Goal: Task Accomplishment & Management: Manage account settings

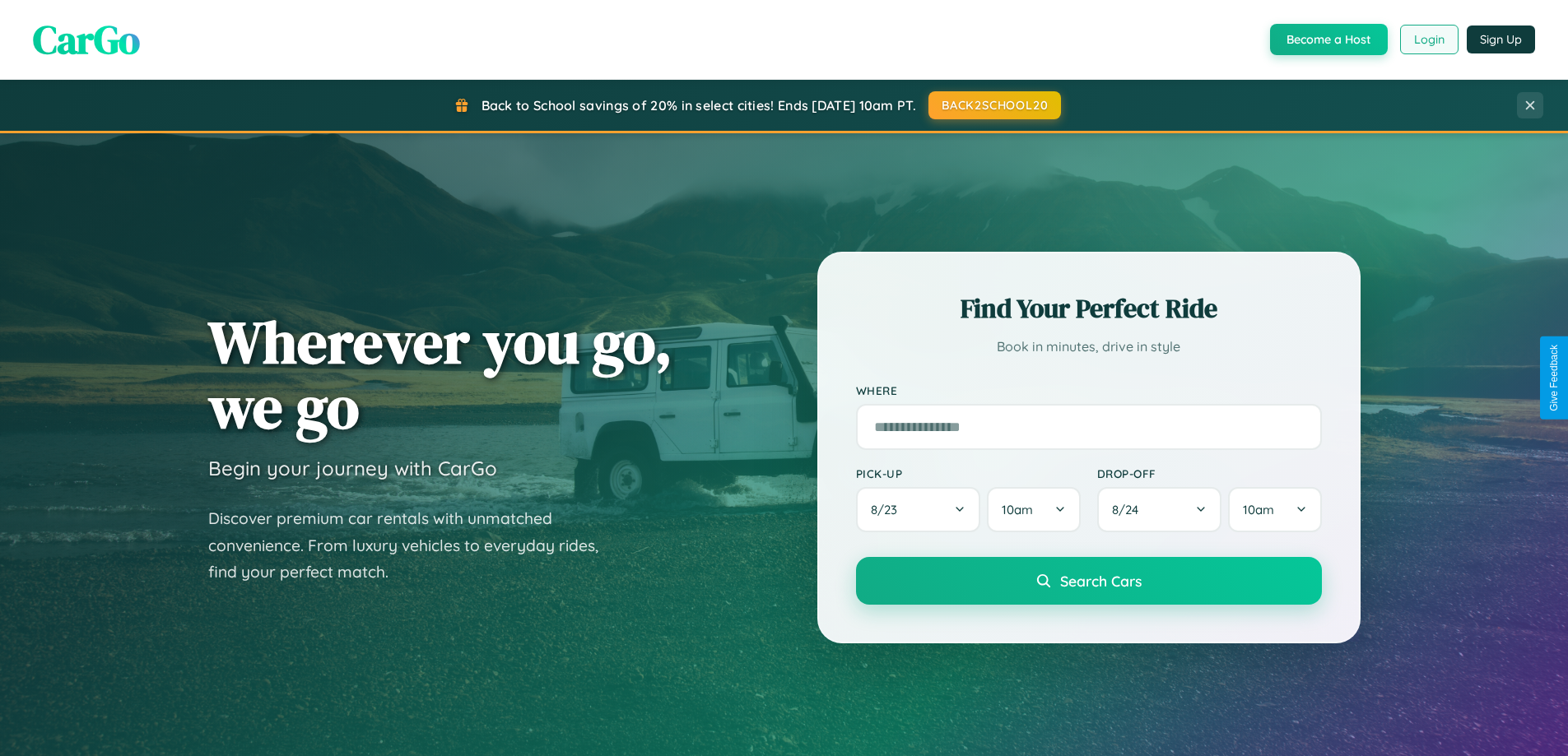
click at [1428, 40] on button "Login" at bounding box center [1428, 39] width 58 height 29
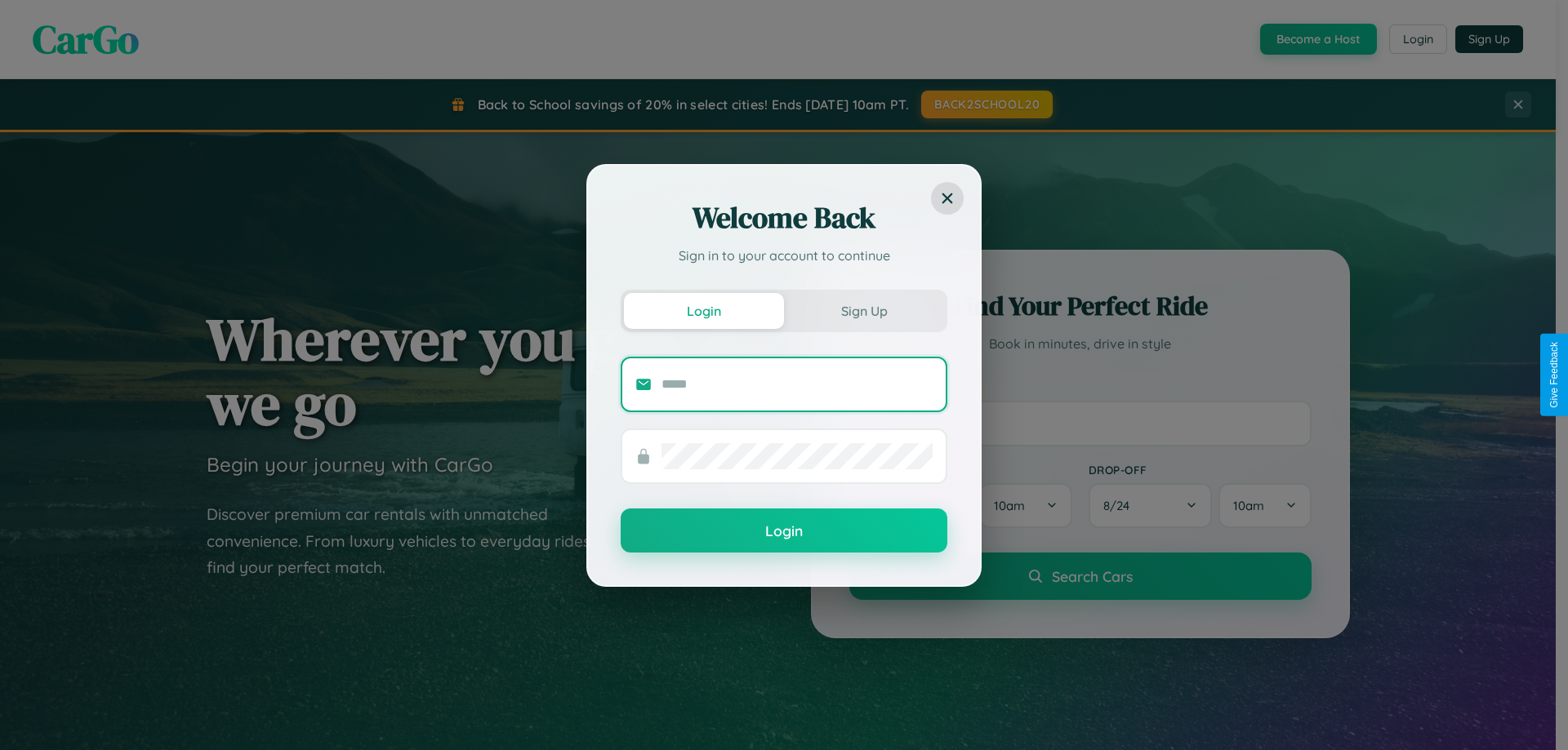
click at [797, 384] on input "text" at bounding box center [797, 385] width 271 height 26
type input "**********"
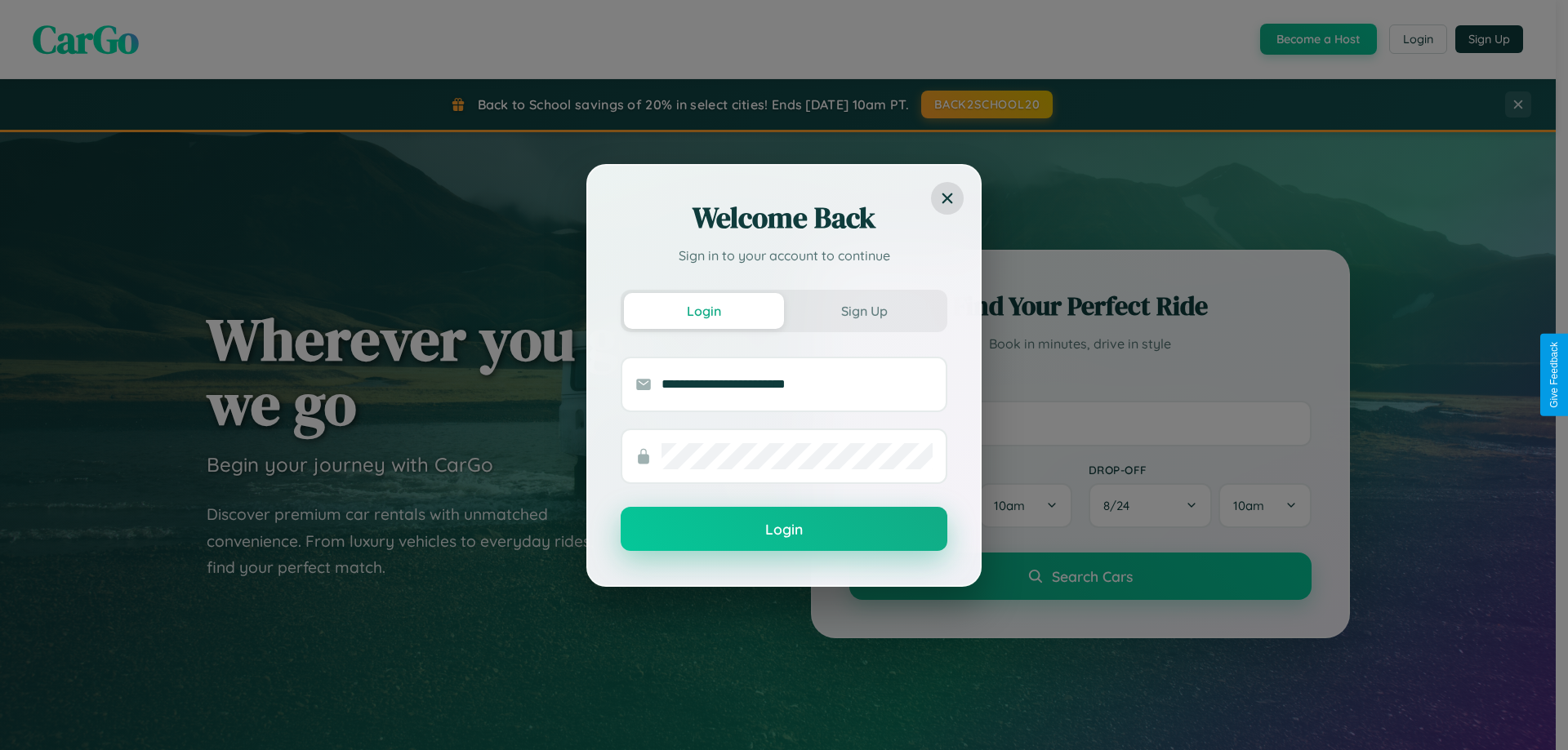
click at [784, 529] on button "Login" at bounding box center [784, 528] width 327 height 44
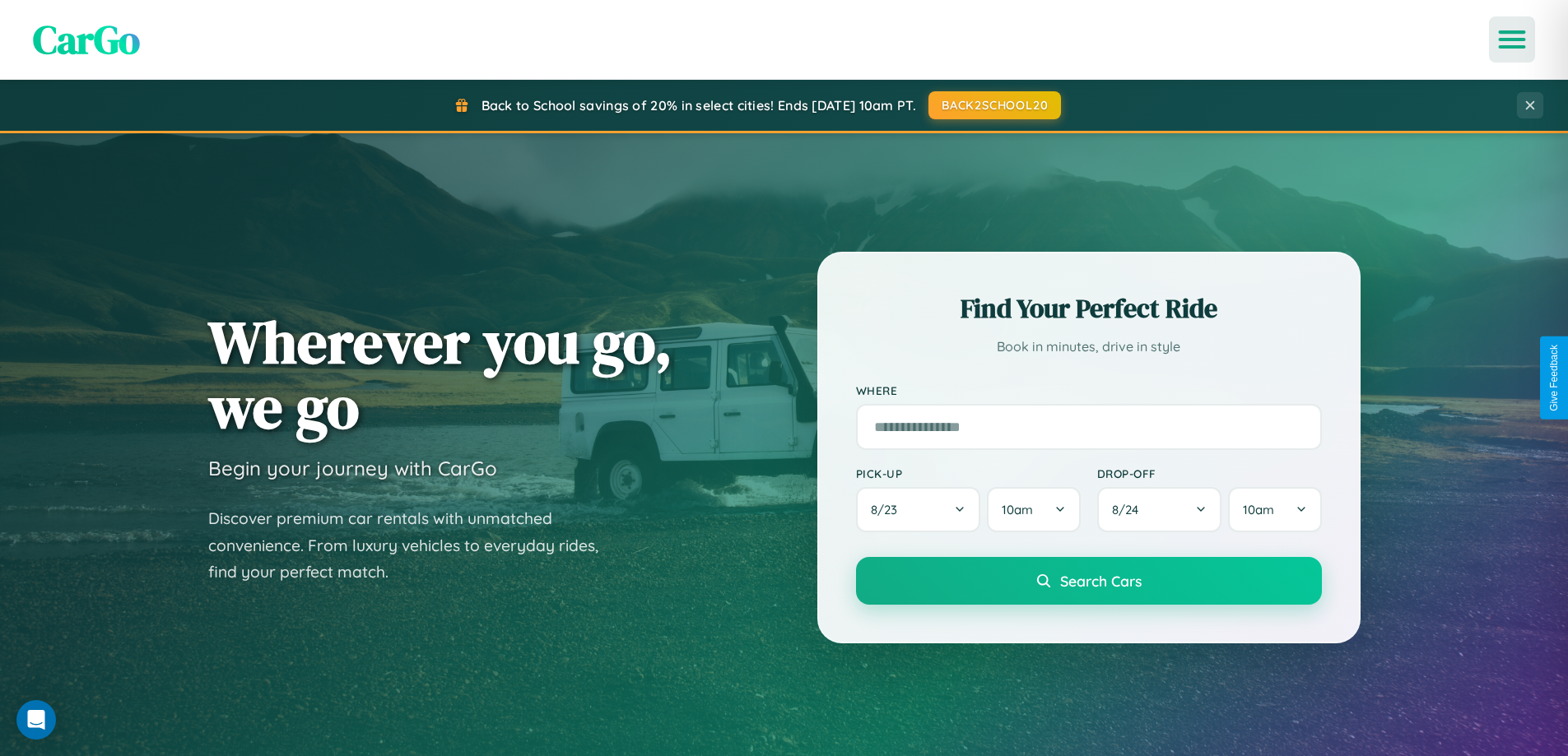
click at [1512, 40] on icon "Open menu" at bounding box center [1512, 40] width 24 height 15
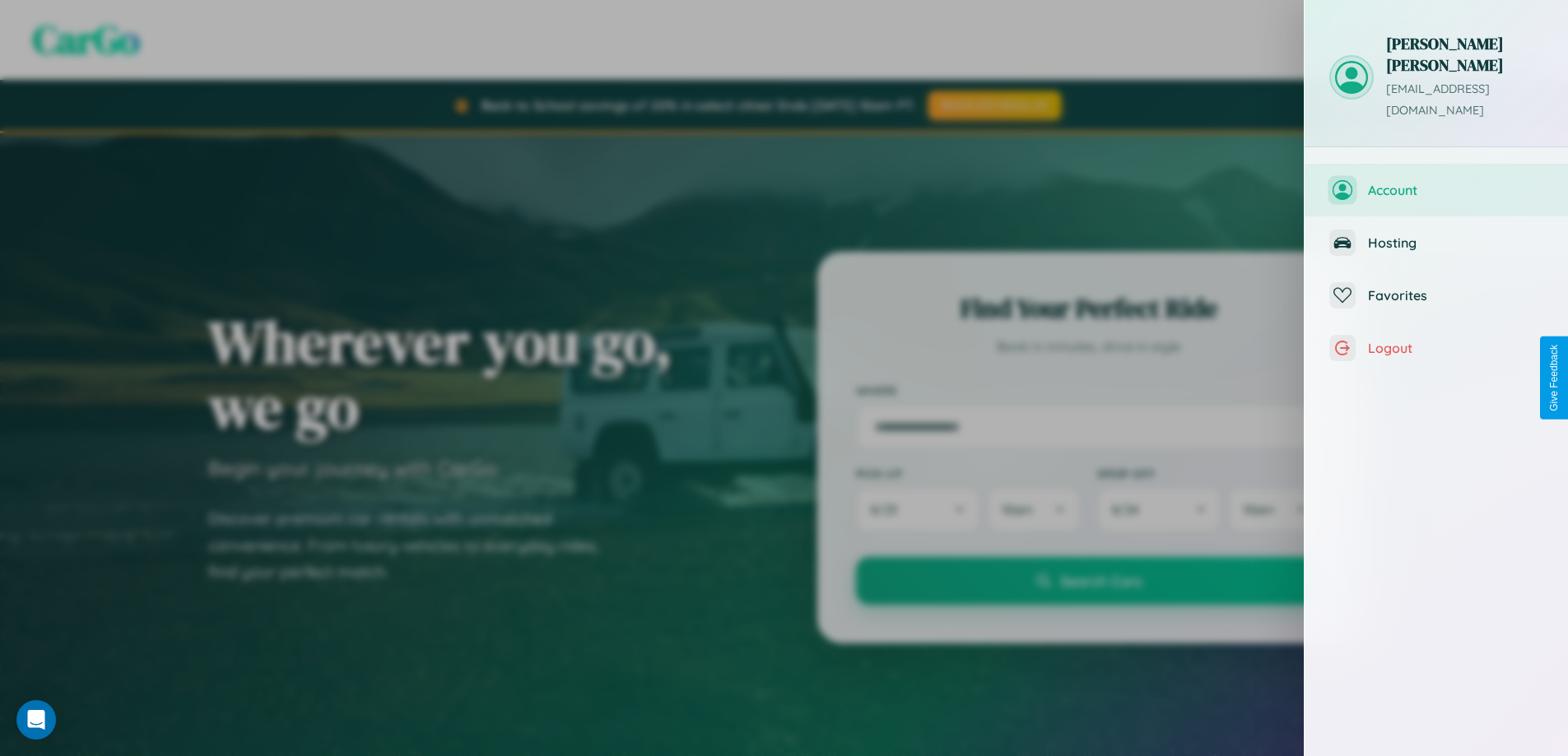
click at [1436, 182] on span "Account" at bounding box center [1456, 189] width 175 height 16
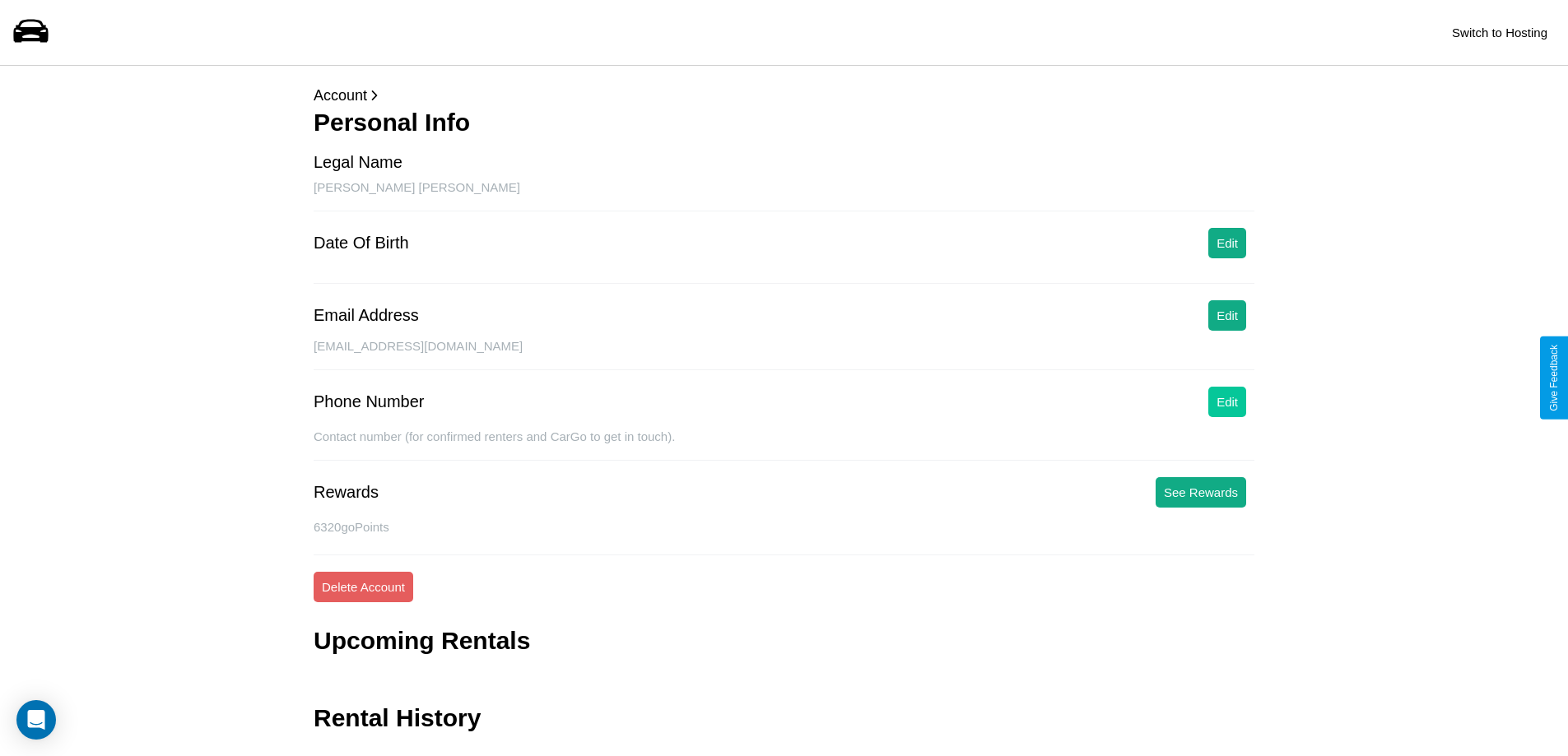
click at [1227, 401] on button "Edit" at bounding box center [1227, 402] width 38 height 30
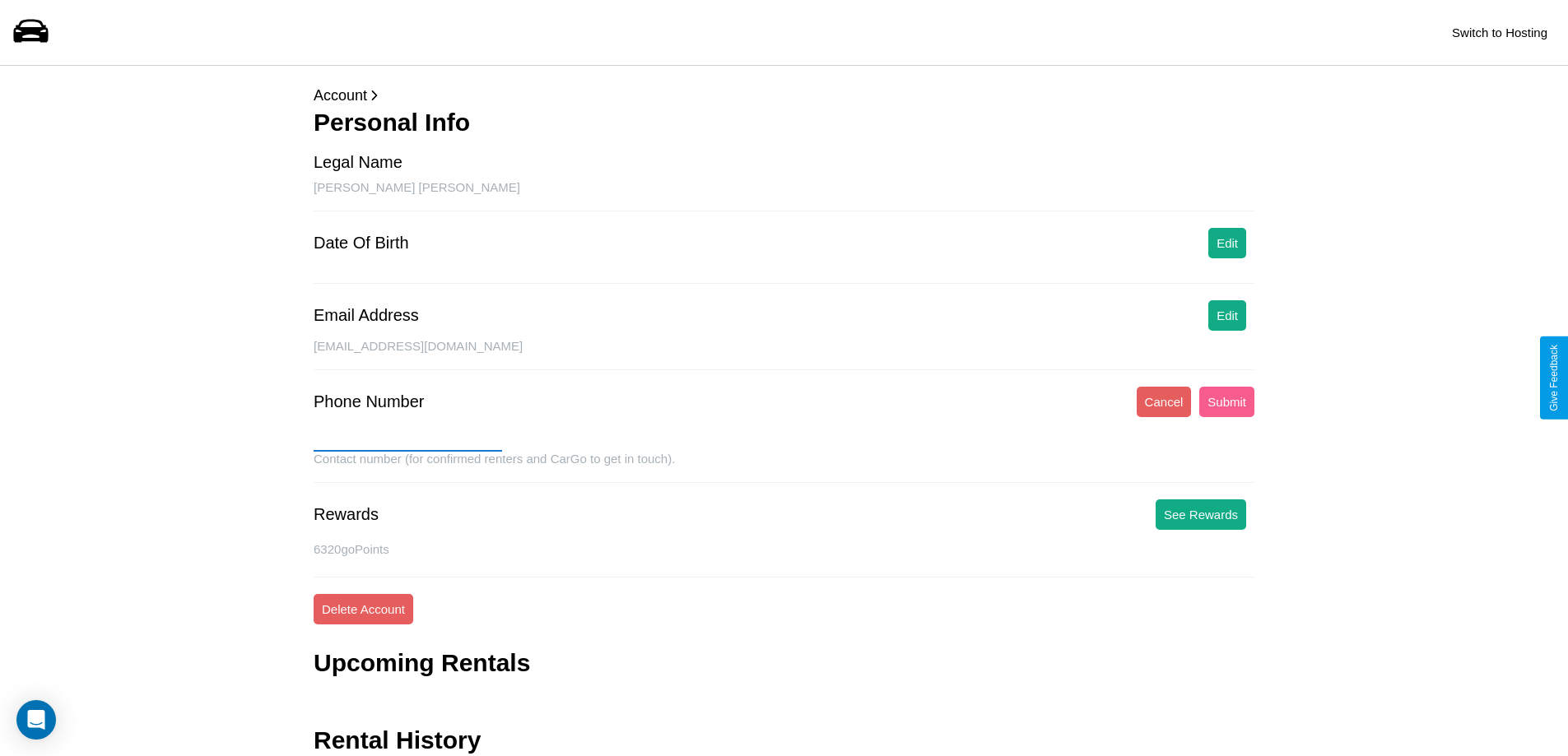
click at [407, 438] on input "text" at bounding box center [408, 438] width 188 height 27
type input "**********"
click at [1226, 401] on button "Submit" at bounding box center [1226, 402] width 55 height 30
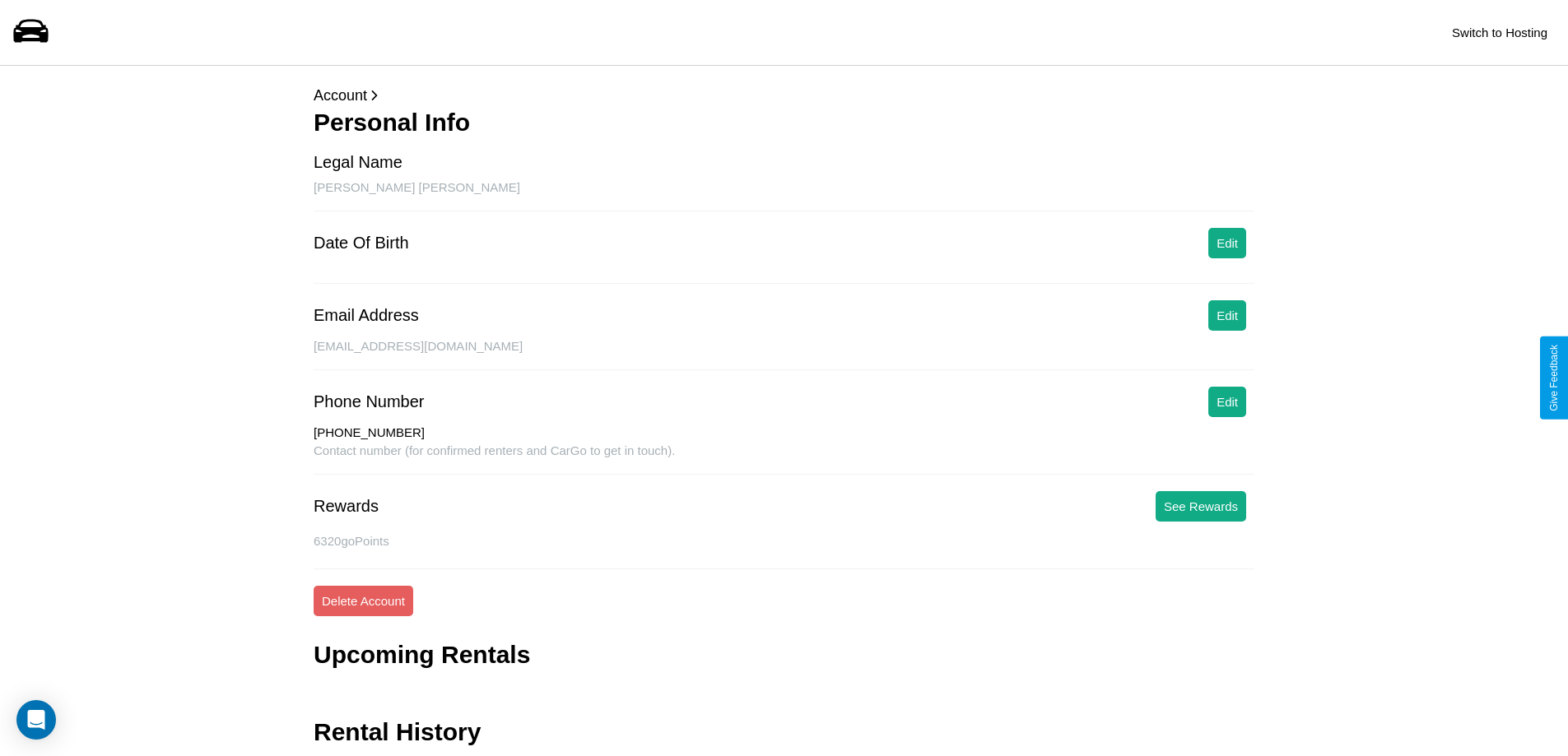
scroll to position [53, 0]
